Goal: Task Accomplishment & Management: Use online tool/utility

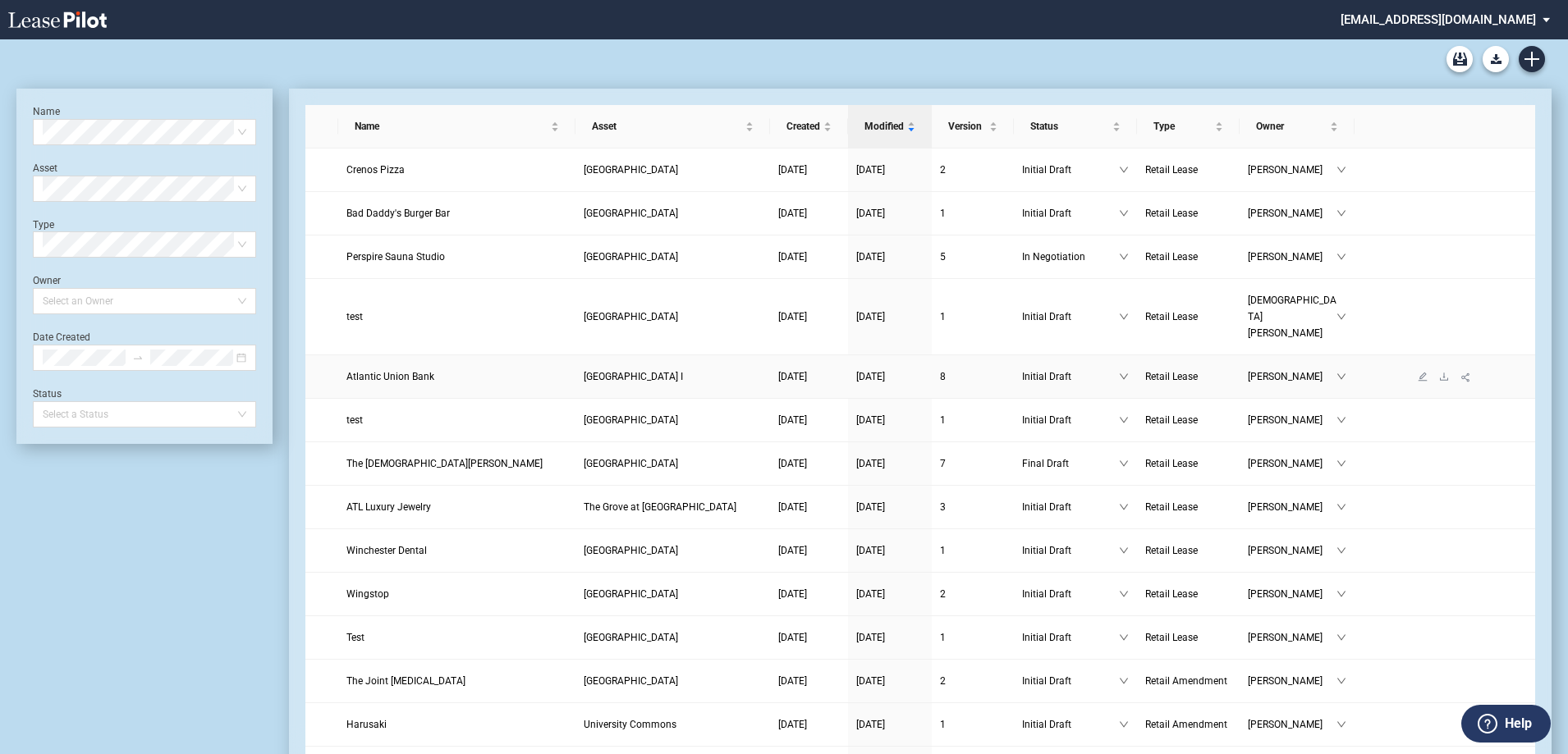
click at [387, 371] on span "Atlantic Union Bank" at bounding box center [390, 377] width 88 height 12
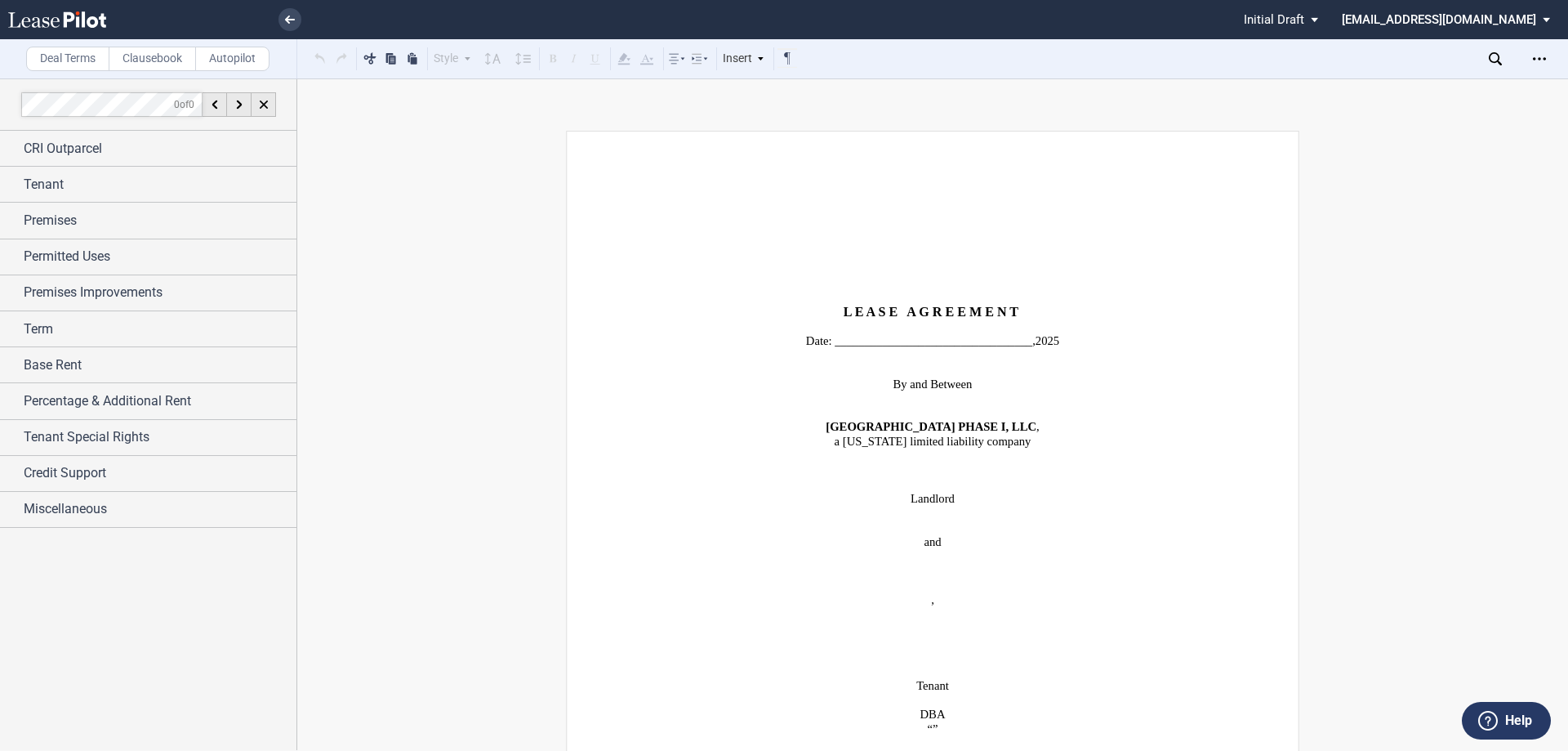
scroll to position [1389, 0]
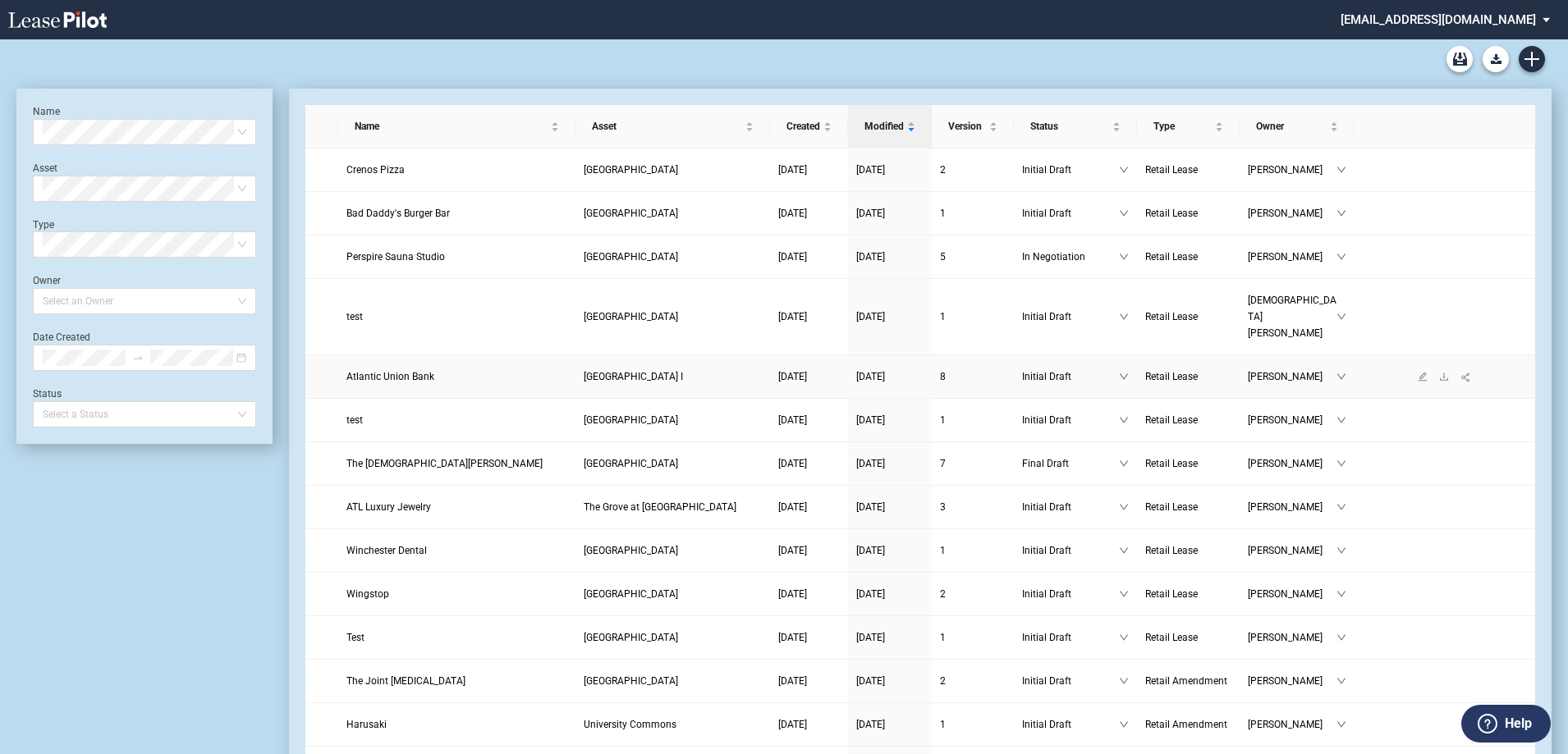
click at [377, 371] on span "Atlantic Union Bank" at bounding box center [390, 377] width 88 height 12
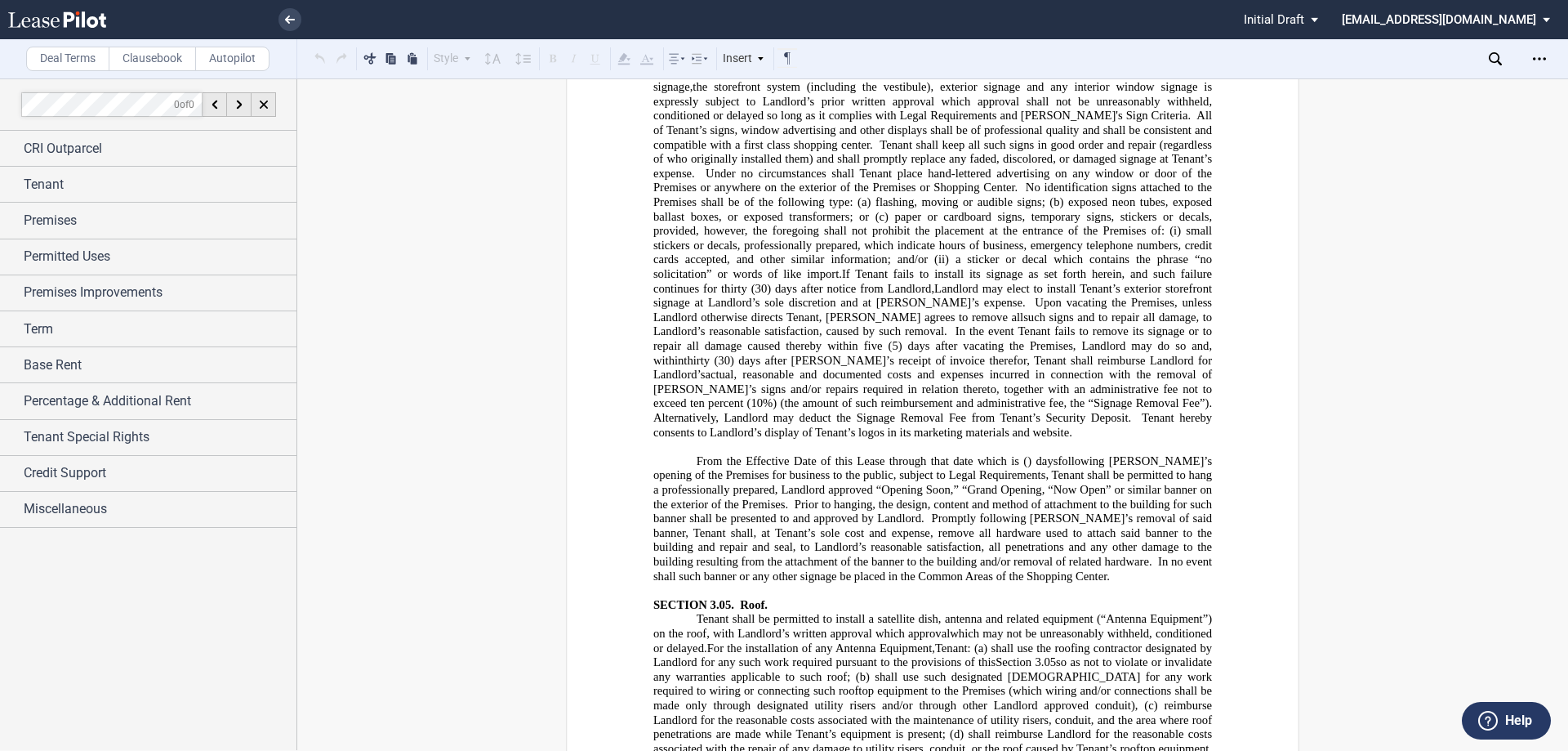
scroll to position [5586, 0]
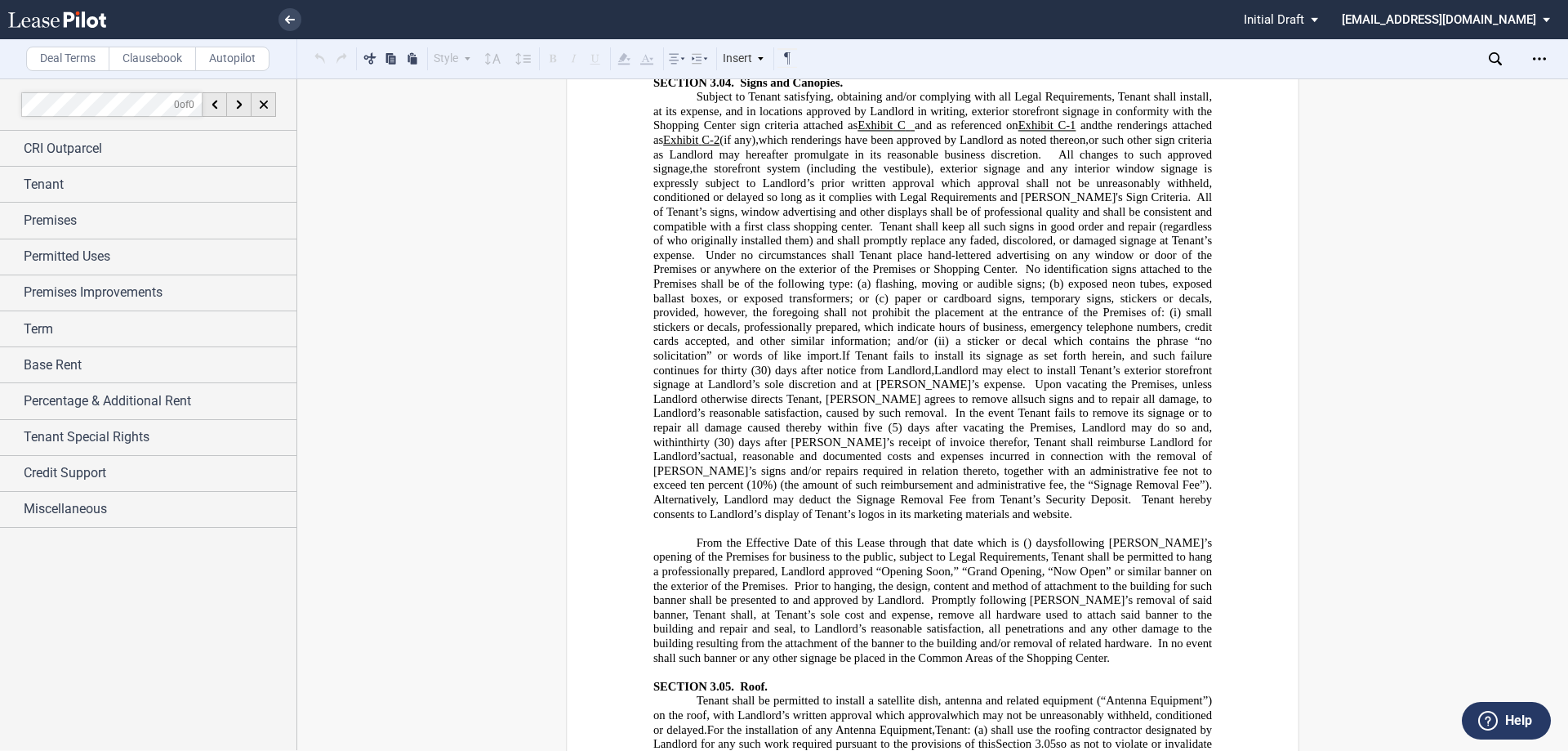
click at [742, 146] on span "(if any)," at bounding box center [739, 140] width 39 height 14
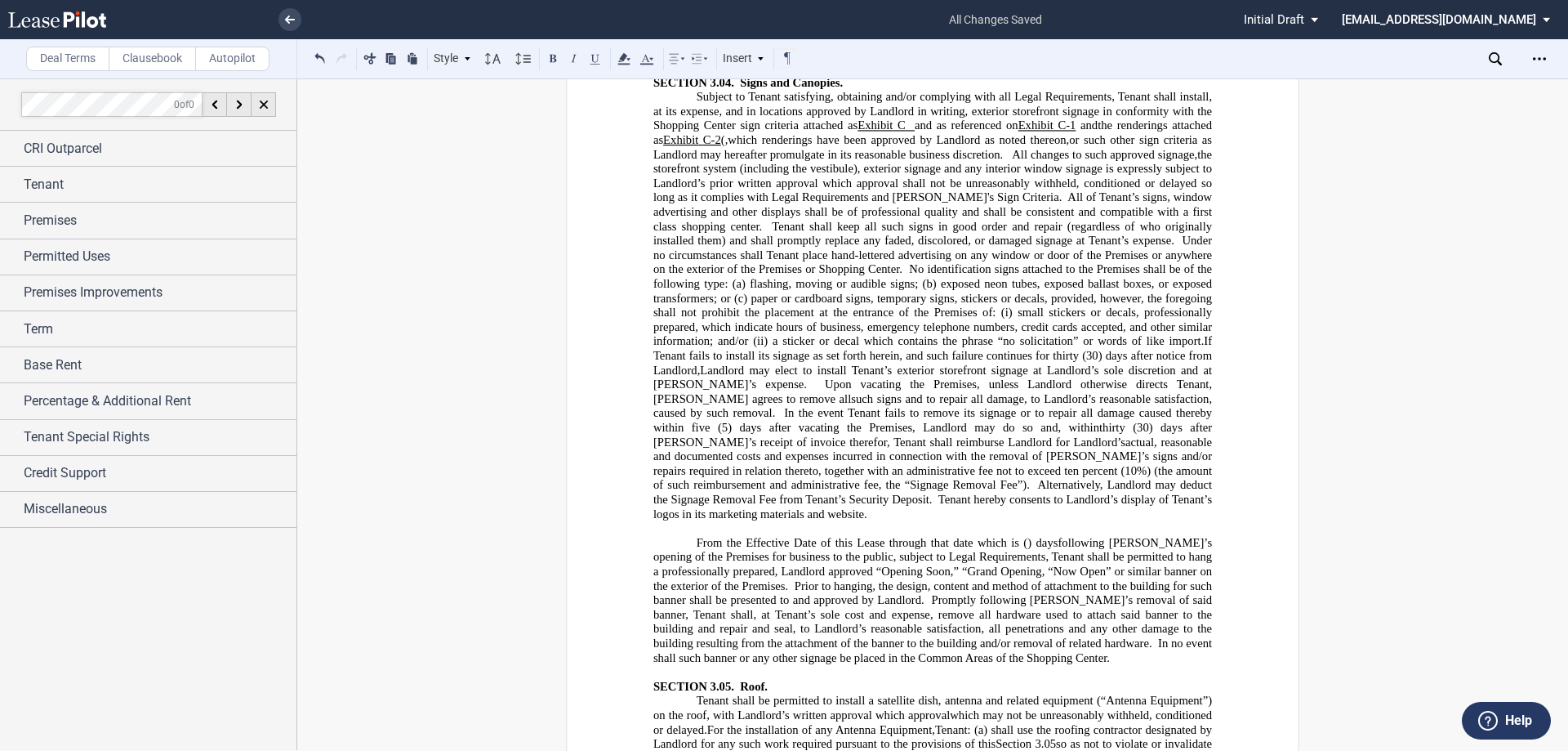
drag, startPoint x: 723, startPoint y: 185, endPoint x: 703, endPoint y: 161, distance: 31.2
click at [723, 146] on span "(, which renderings have been approved by Landlord as noted thereon," at bounding box center [895, 140] width 348 height 14
click at [1043, 146] on span "(, which renderings have been approved by Landlord as noted thereon," at bounding box center [895, 140] width 348 height 14
click at [722, 146] on span "(, which renderings have been approved by Landlord as noted thereon," at bounding box center [895, 140] width 348 height 14
click at [1547, 58] on div "Open Lease options menu" at bounding box center [1540, 59] width 27 height 27
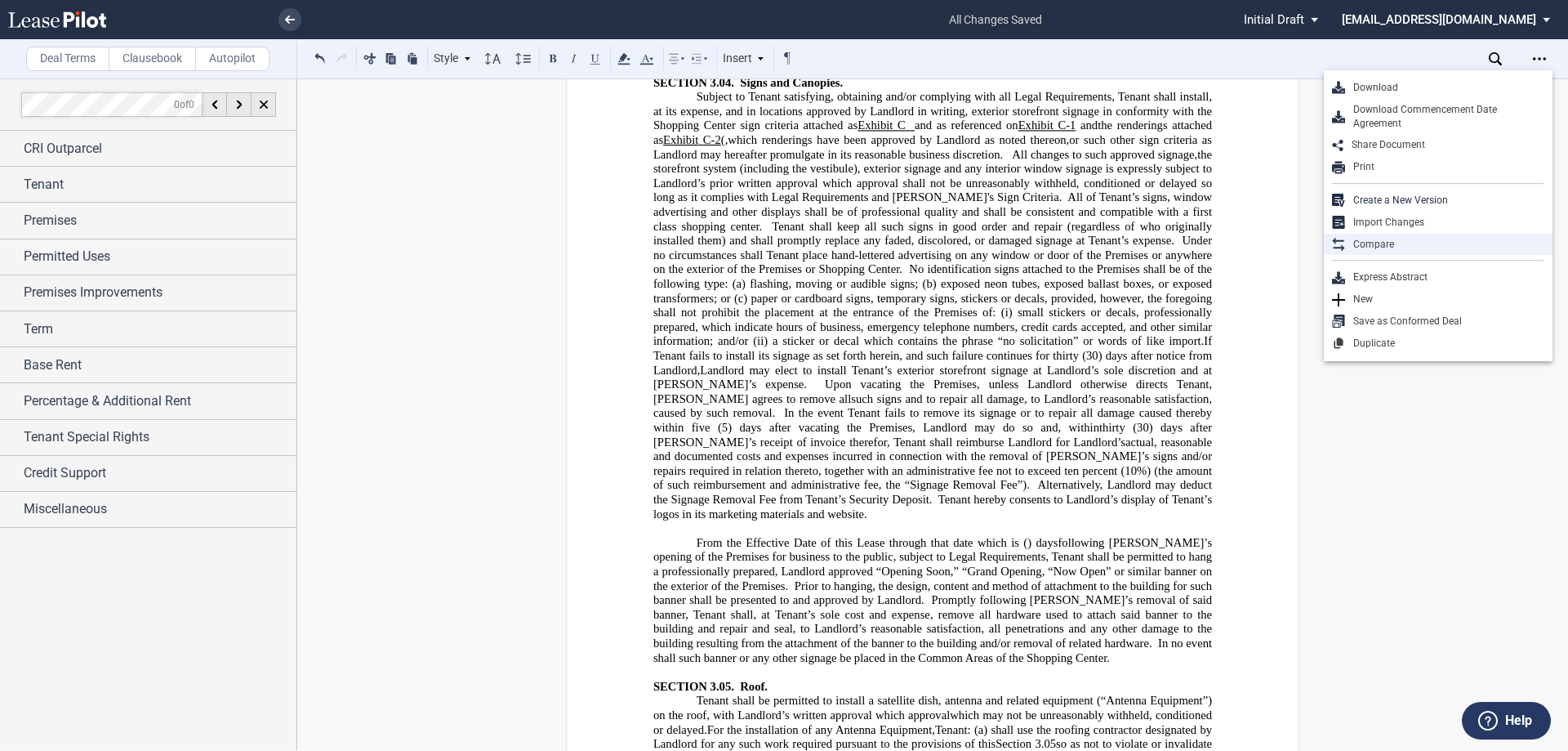
click at [1369, 249] on div "Compare" at bounding box center [1444, 245] width 199 height 14
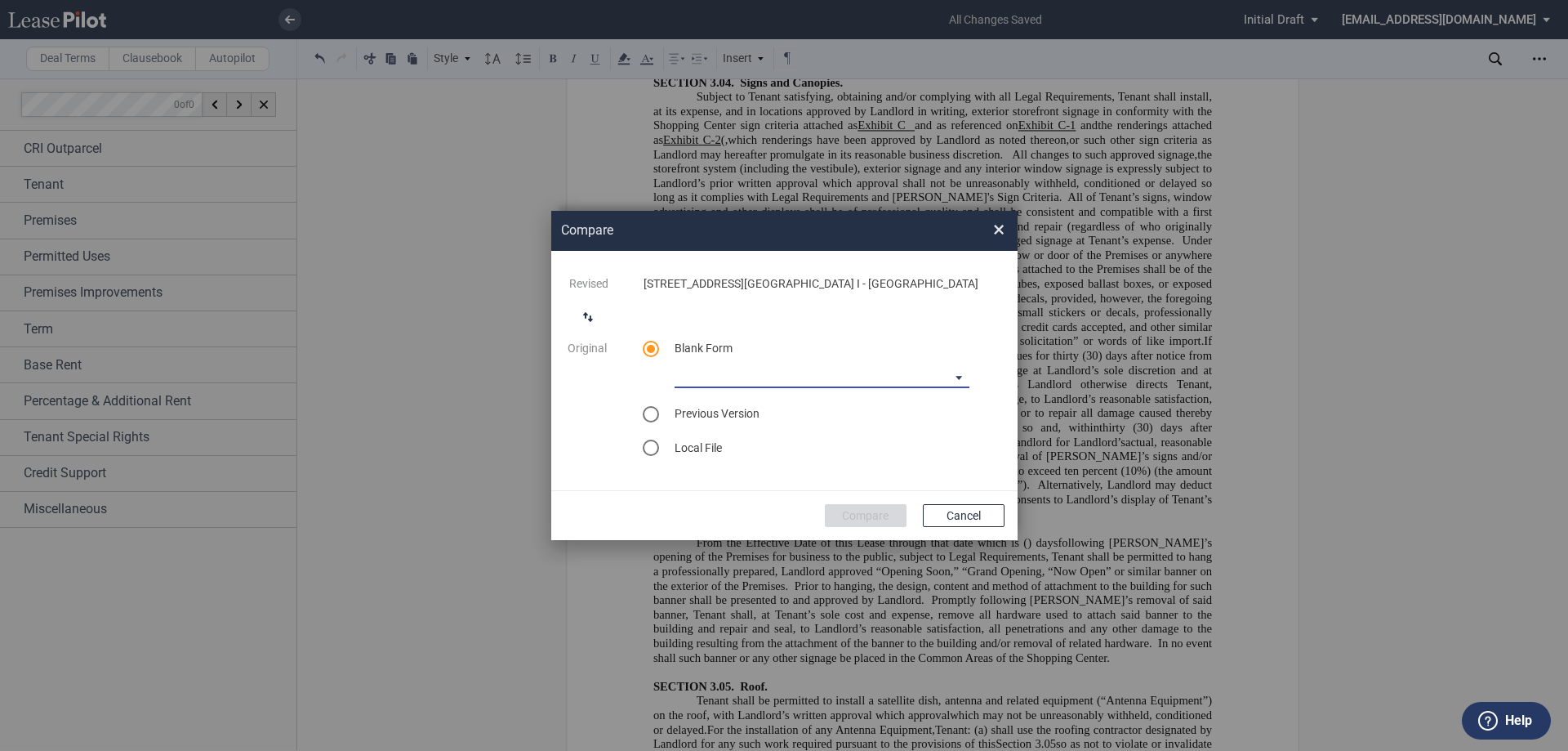
click at [959, 374] on md-select "[PERSON_NAME] [US_STATE] Lease Blank [PERSON_NAME] [US_STATE] Lease Blank [PERS…" at bounding box center [822, 376] width 295 height 25
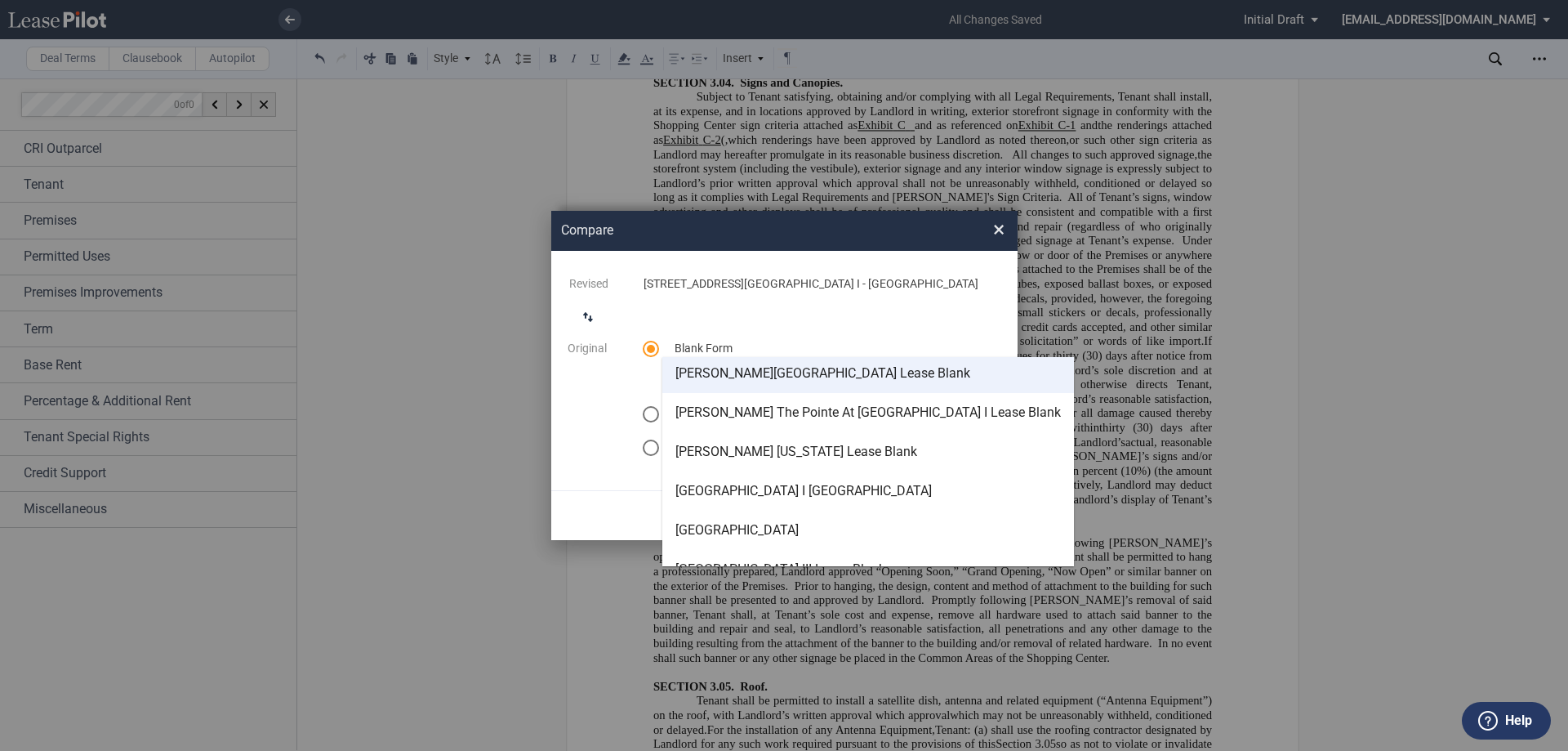
scroll to position [144, 0]
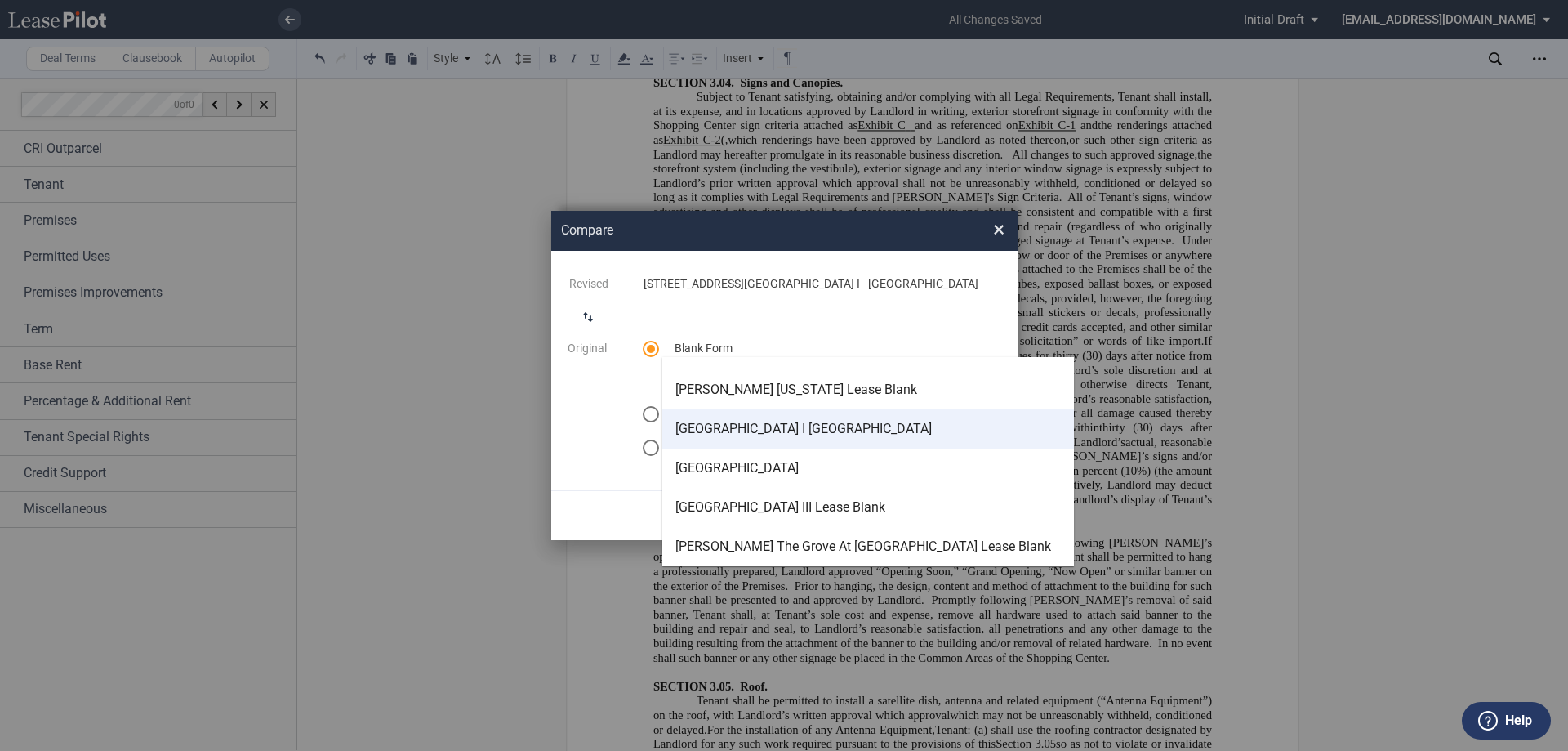
click at [839, 430] on div "[GEOGRAPHIC_DATA] I [GEOGRAPHIC_DATA]" at bounding box center [803, 429] width 256 height 18
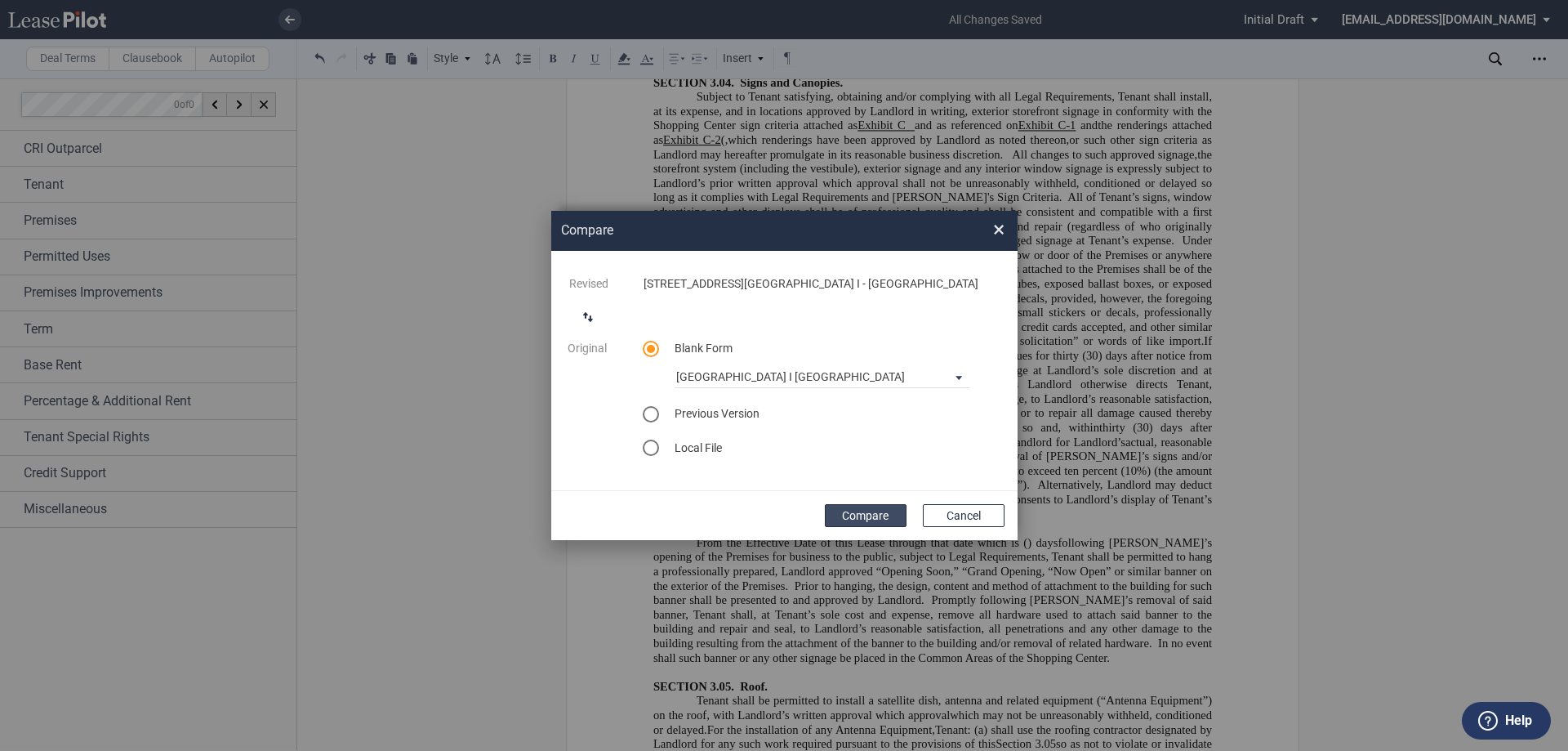
click at [865, 511] on button "Compare" at bounding box center [866, 515] width 82 height 23
